Goal: Information Seeking & Learning: Learn about a topic

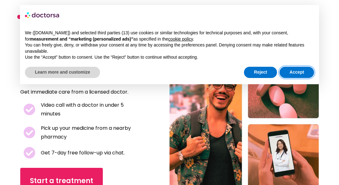
click at [297, 74] on button "Accept" at bounding box center [297, 72] width 35 height 11
